Goal: Task Accomplishment & Management: Complete application form

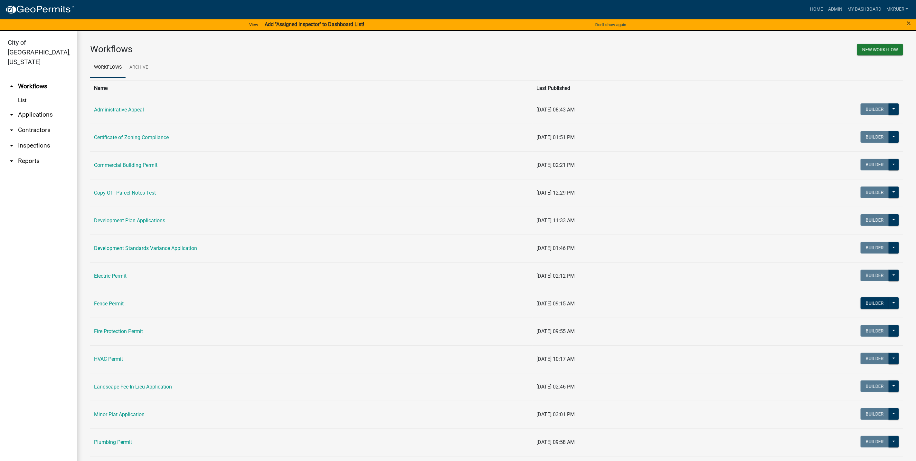
click at [25, 138] on link "arrow_drop_down Inspections" at bounding box center [38, 145] width 77 height 15
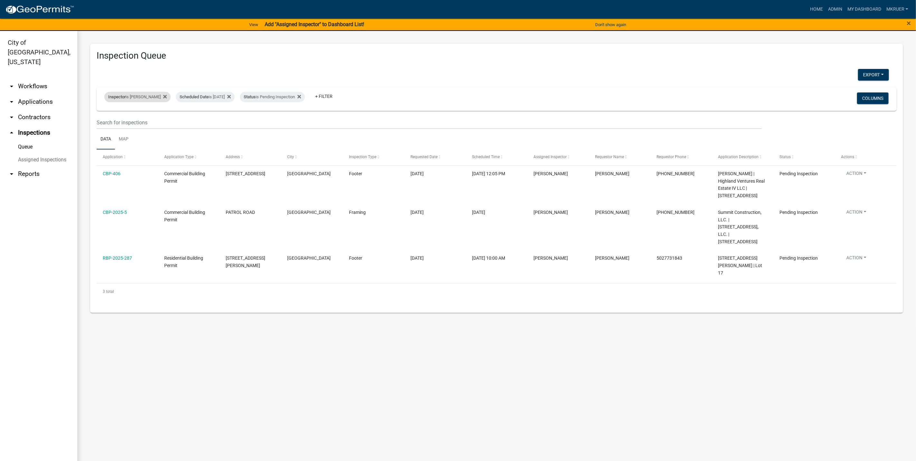
click at [131, 99] on div "Inspector is [PERSON_NAME]" at bounding box center [137, 97] width 66 height 10
click at [119, 127] on select "Select an option None [PERSON_NAME] [PERSON_NAME] [PERSON_NAME] [PERSON_NAME] […" at bounding box center [132, 127] width 64 height 13
select select "36a8b8f0-2ef8-43e9-ae06-718f51af8d36"
click at [104, 121] on select "Select an option None [PERSON_NAME] [PERSON_NAME] [PERSON_NAME] [PERSON_NAME] […" at bounding box center [132, 127] width 64 height 13
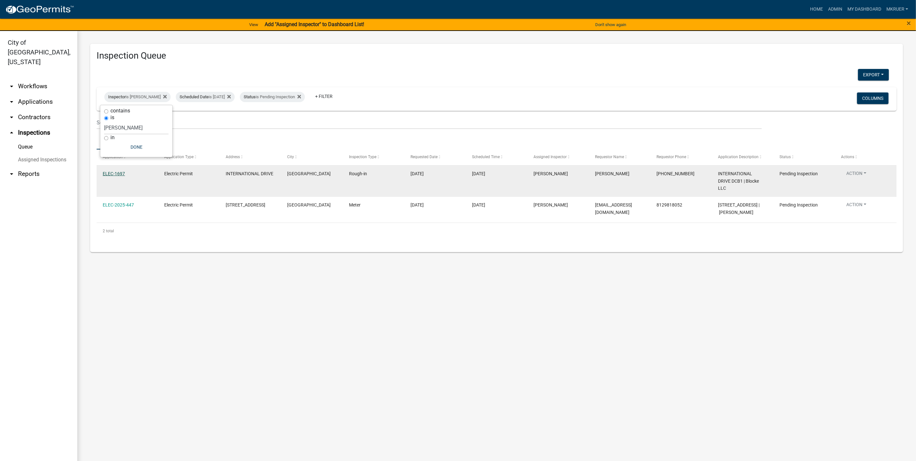
click at [115, 172] on link "ELEC-1697" at bounding box center [114, 173] width 22 height 5
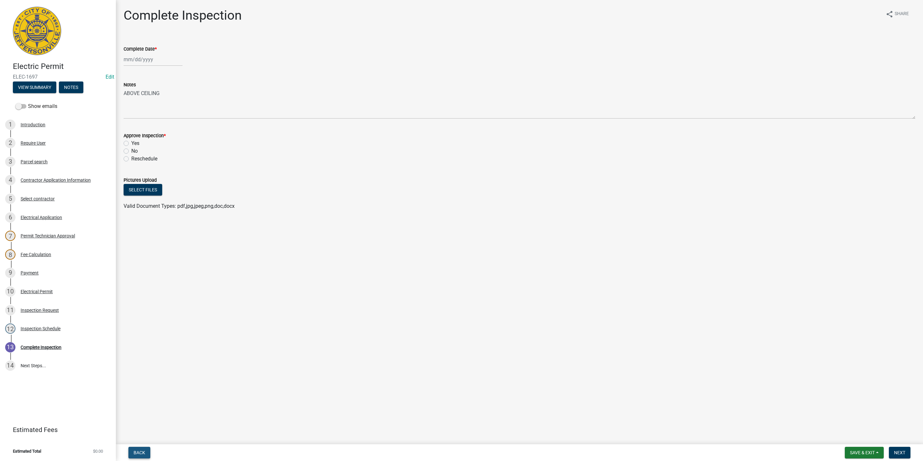
click at [140, 452] on span "Back" at bounding box center [140, 452] width 12 height 5
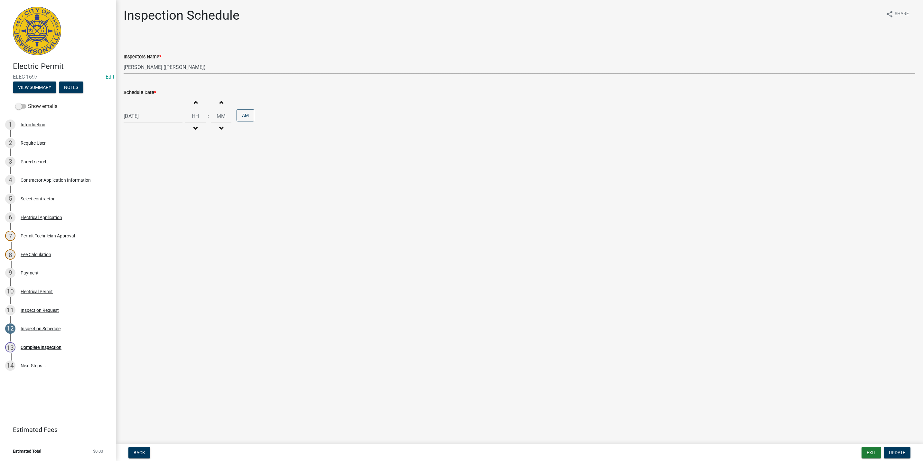
click at [138, 65] on select "Select Item... [PERSON_NAME] ([PERSON_NAME]) [PERSON_NAME] ([PERSON_NAME]) mkru…" at bounding box center [520, 67] width 792 height 13
select select "fdb3bcc6-ce93-4663-8a18-5c08884dd177"
click at [124, 61] on select "Select Item... [PERSON_NAME] ([PERSON_NAME]) [PERSON_NAME] ([PERSON_NAME]) mkru…" at bounding box center [520, 67] width 792 height 13
select select "8"
select select "2025"
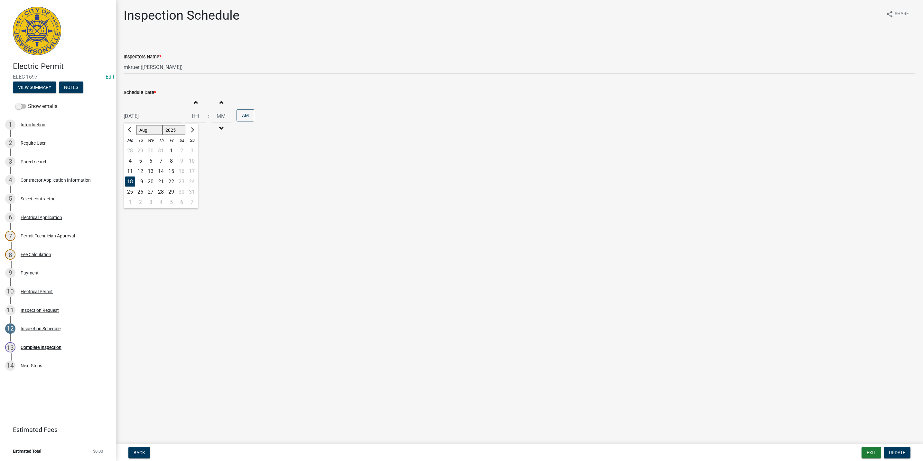
click at [151, 116] on div "[DATE] [PERSON_NAME] Apr May Jun [DATE] Aug Sep Oct Nov [DATE] 1526 1527 1528 1…" at bounding box center [153, 115] width 59 height 13
click at [152, 180] on div "20" at bounding box center [151, 181] width 10 height 10
type input "[DATE]"
click at [194, 104] on span "button" at bounding box center [195, 101] width 3 height 5
type input "01"
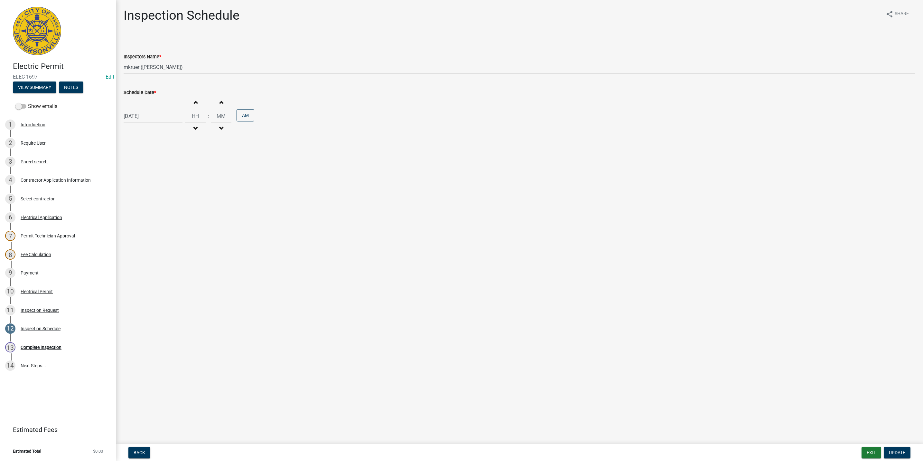
type input "00"
click at [245, 118] on button "AM" at bounding box center [246, 115] width 18 height 12
click at [897, 451] on span "Update" at bounding box center [897, 452] width 16 height 5
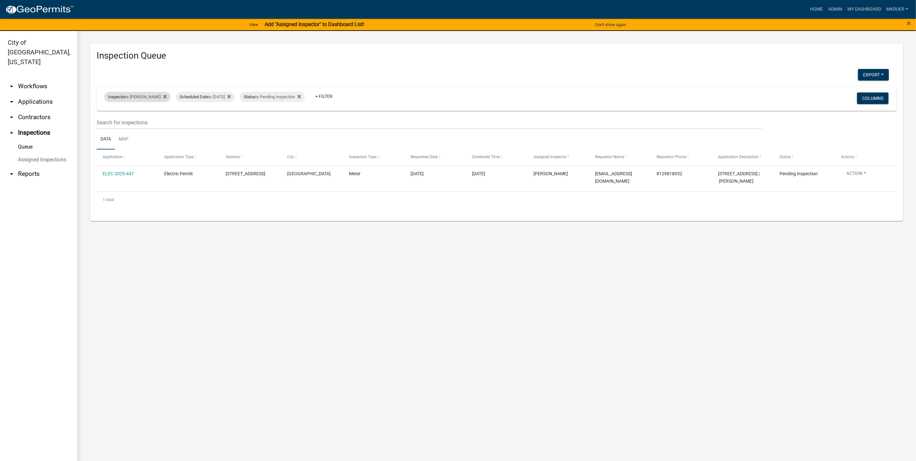
click at [152, 96] on div "Inspector is [PERSON_NAME]" at bounding box center [137, 97] width 66 height 10
click at [136, 126] on select "Select an option None [PERSON_NAME] [PERSON_NAME] [PERSON_NAME] [PERSON_NAME] […" at bounding box center [136, 127] width 64 height 13
select select "fdb3bcc6-ce93-4663-8a18-5c08884dd177"
click at [104, 121] on select "Select an option None [PERSON_NAME] [PERSON_NAME] [PERSON_NAME] [PERSON_NAME] […" at bounding box center [136, 127] width 64 height 13
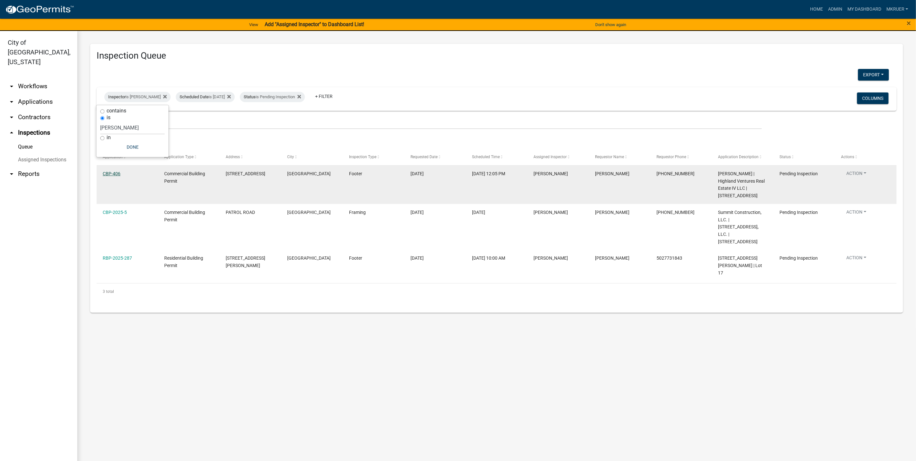
click at [113, 171] on link "CBP-406" at bounding box center [112, 173] width 18 height 5
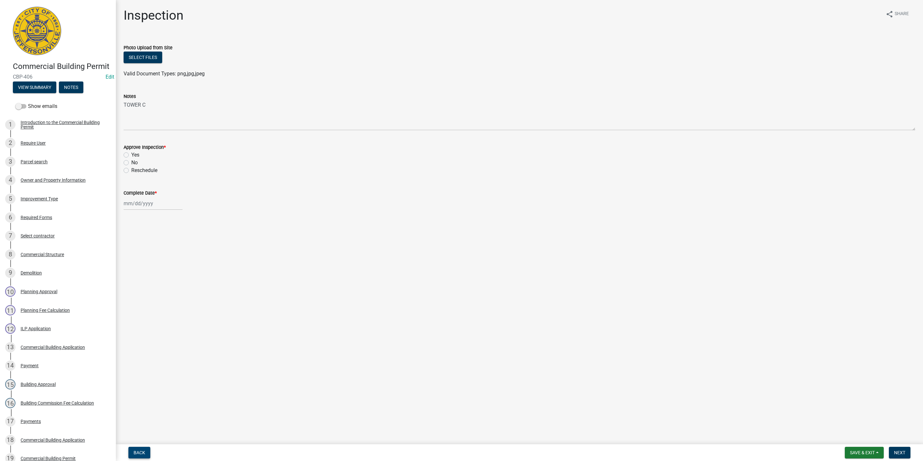
click at [139, 452] on span "Back" at bounding box center [140, 452] width 12 height 5
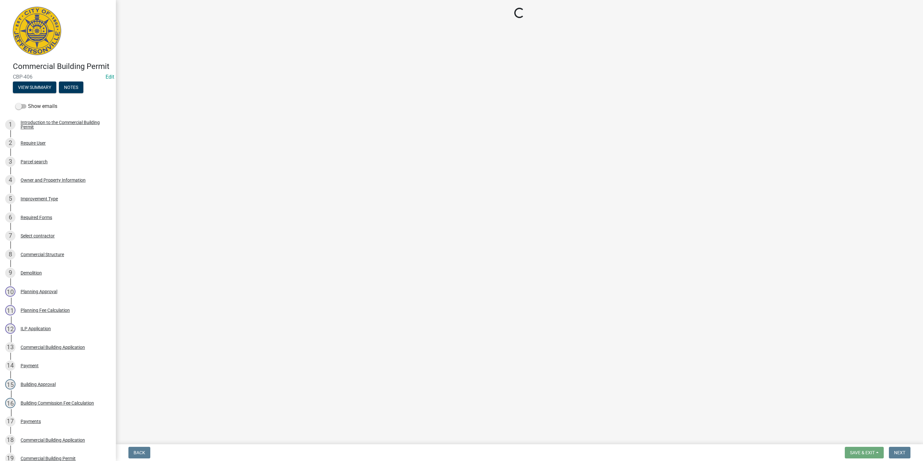
select select "fdb3bcc6-ce93-4663-8a18-5c08884dd177"
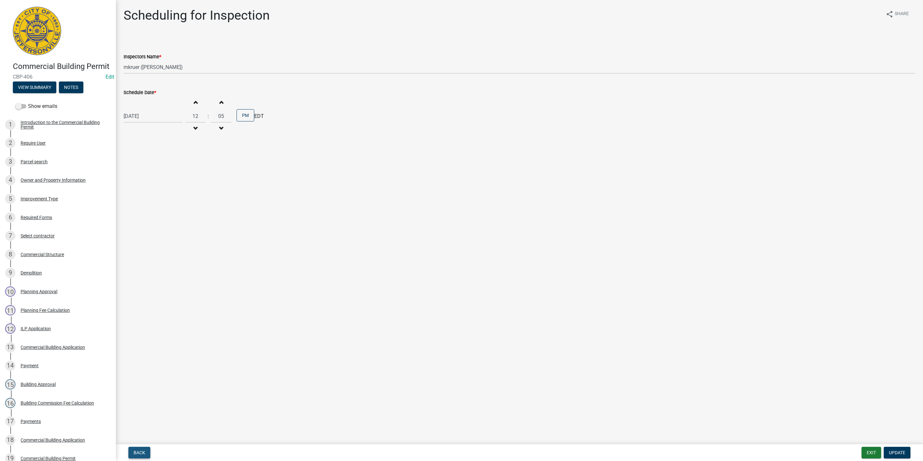
click at [139, 452] on span "Back" at bounding box center [140, 452] width 12 height 5
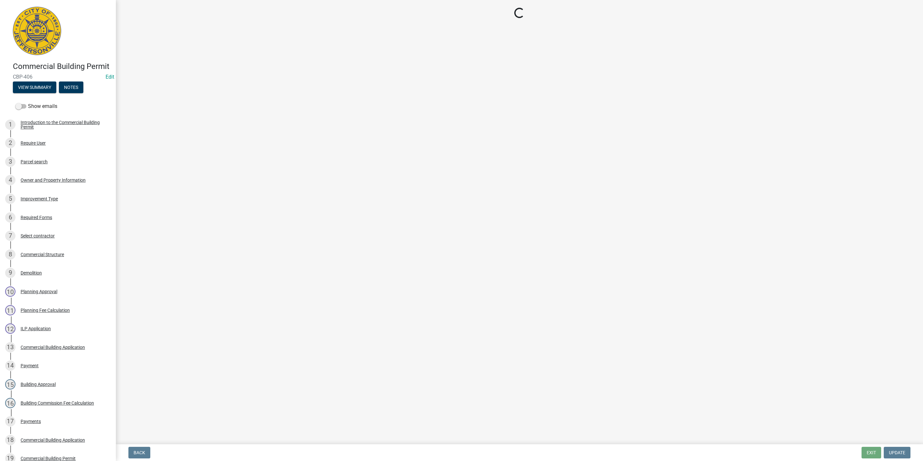
select select "5905b6c6-73a3-4561-9a25-e231032c58c8"
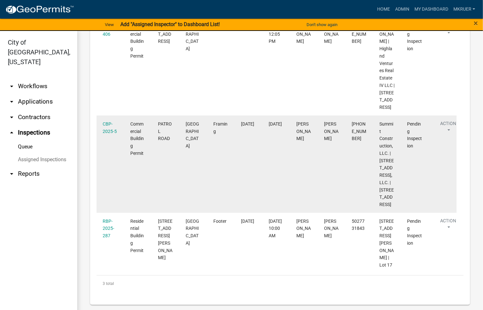
scroll to position [196, 0]
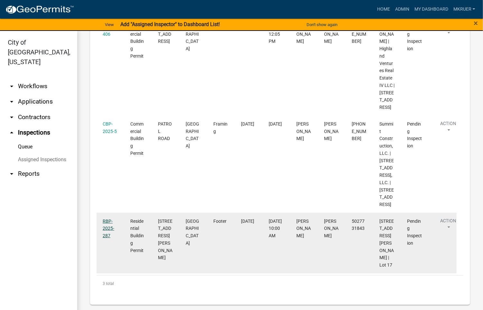
click at [106, 219] on link "RBP-2025-287" at bounding box center [109, 229] width 12 height 20
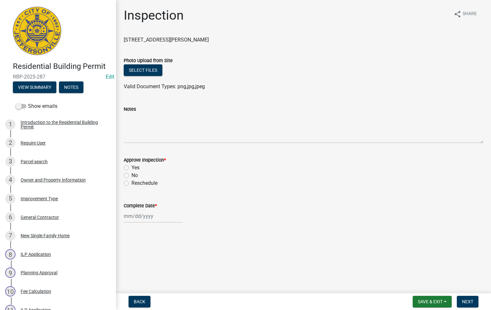
click at [131, 165] on label "Yes" at bounding box center [135, 168] width 8 height 8
click at [131, 165] on input "Yes" at bounding box center [133, 166] width 4 height 4
radio input "true"
select select "8"
select select "2025"
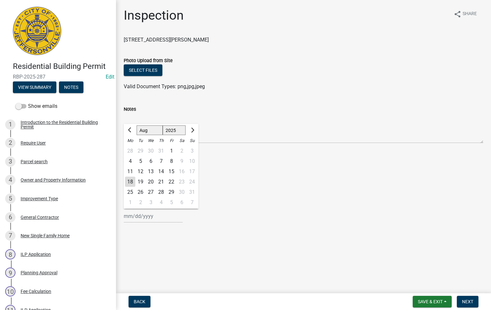
click at [139, 216] on input "Complete Date *" at bounding box center [153, 216] width 59 height 13
click at [130, 183] on div "18" at bounding box center [130, 182] width 10 height 10
type input "[DATE]"
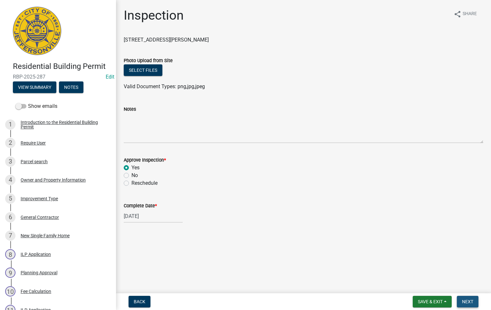
click at [469, 299] on span "Next" at bounding box center [467, 301] width 11 height 5
